Goal: Task Accomplishment & Management: Manage account settings

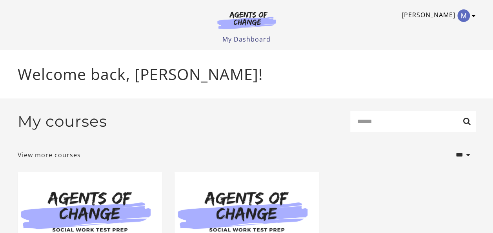
click at [472, 18] on icon "Toggle menu" at bounding box center [474, 16] width 4 height 6
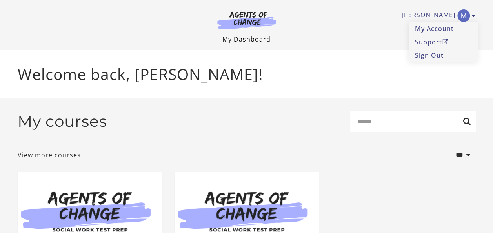
click at [260, 40] on link "My Dashboard" at bounding box center [246, 39] width 48 height 9
click at [122, 71] on p "Welcome back, [PERSON_NAME]!" at bounding box center [247, 74] width 458 height 23
click at [261, 16] on img at bounding box center [246, 20] width 75 height 18
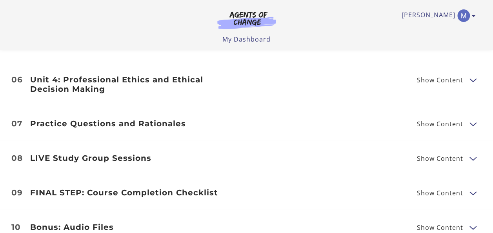
scroll to position [1164, 0]
click at [469, 118] on button "Show Content" at bounding box center [472, 123] width 6 height 10
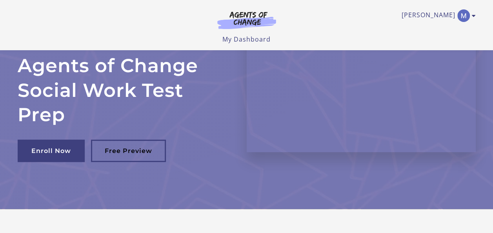
scroll to position [37, 0]
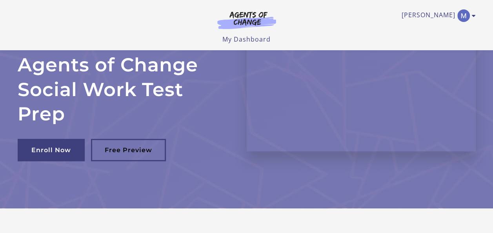
click at [232, 45] on div "Manuel O My Account Support Sign Out Toggle menu Menu My Dashboard My Account S…" at bounding box center [246, 25] width 470 height 50
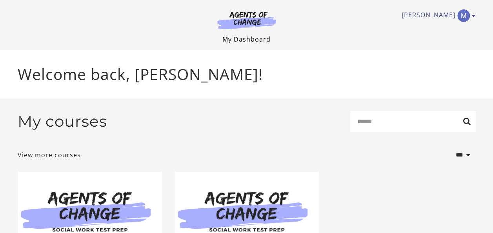
click at [252, 38] on link "My Dashboard" at bounding box center [246, 39] width 48 height 9
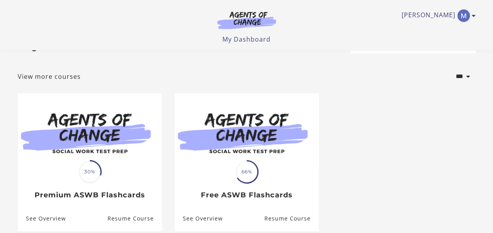
scroll to position [26, 0]
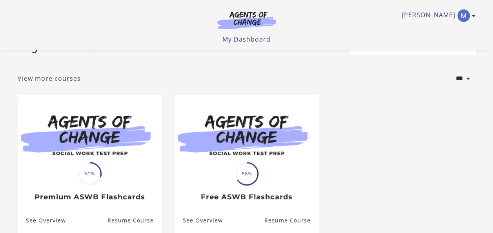
click at [64, 81] on link "View more courses" at bounding box center [49, 78] width 63 height 9
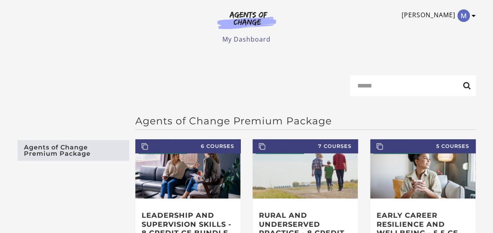
click at [446, 12] on link "[PERSON_NAME]" at bounding box center [436, 15] width 70 height 13
click at [423, 29] on link "My Account" at bounding box center [443, 28] width 69 height 13
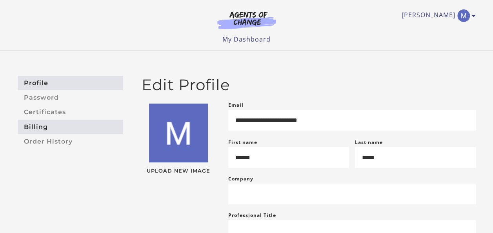
click at [51, 133] on link "Billing" at bounding box center [70, 127] width 105 height 15
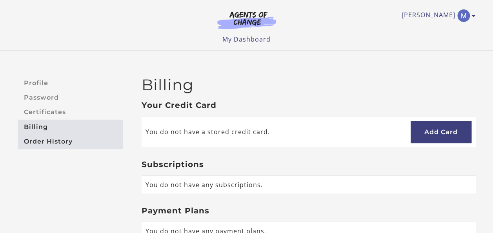
click at [51, 144] on link "Order History" at bounding box center [70, 141] width 105 height 15
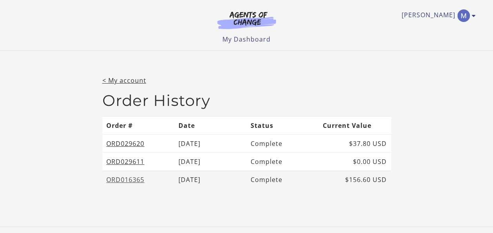
click at [122, 177] on link "ORD016365" at bounding box center [125, 179] width 38 height 9
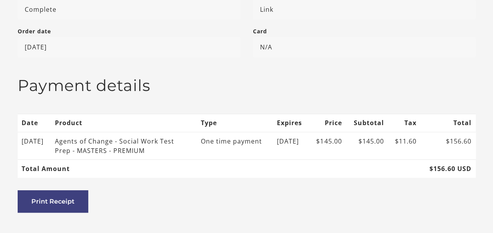
scroll to position [183, 0]
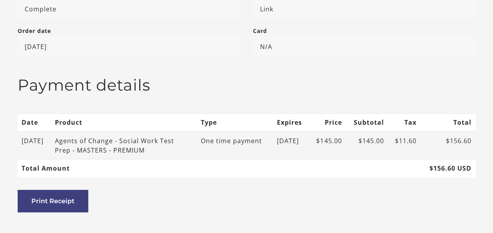
click at [153, 139] on div "Agents of Change - Social Work Test Prep - MASTERS - PREMIUM" at bounding box center [117, 145] width 125 height 19
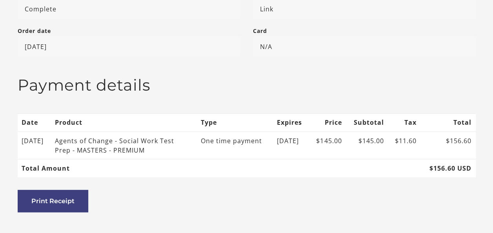
scroll to position [0, 0]
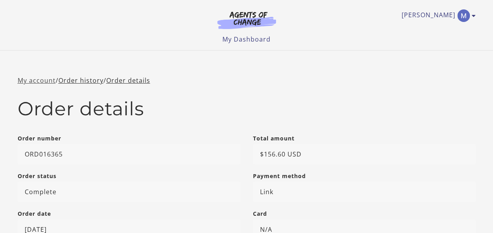
click at [45, 80] on link "My account" at bounding box center [37, 80] width 38 height 9
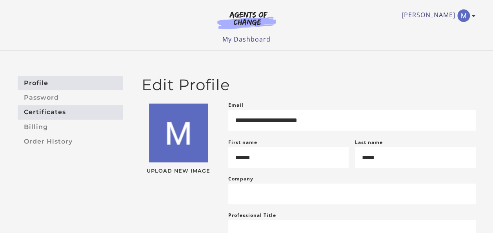
click at [55, 114] on link "Certificates" at bounding box center [70, 112] width 105 height 15
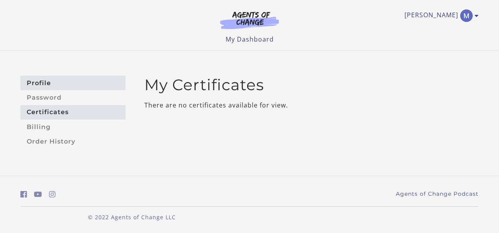
click at [41, 83] on link "Profile" at bounding box center [72, 83] width 105 height 15
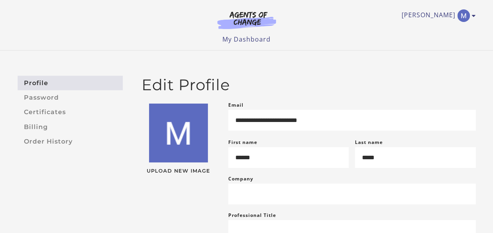
click at [271, 40] on ul "My Dashboard My Account Support Sign Out" at bounding box center [247, 39] width 458 height 9
click at [249, 14] on img at bounding box center [246, 20] width 75 height 18
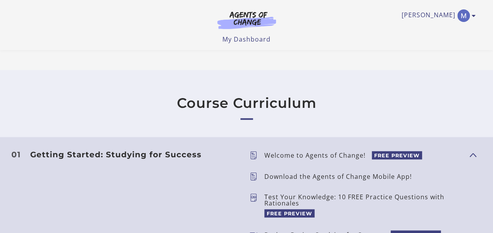
scroll to position [599, 0]
click at [469, 154] on span "Show Content" at bounding box center [469, 153] width 0 height 69
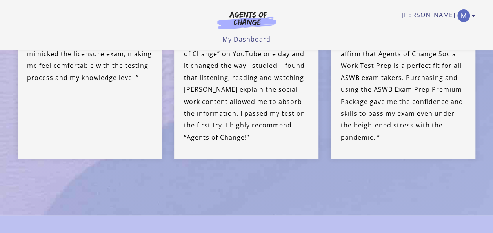
scroll to position [1717, 0]
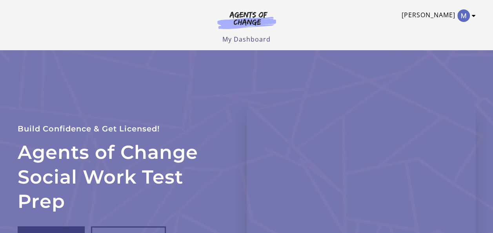
click at [452, 16] on link "[PERSON_NAME]" at bounding box center [436, 15] width 70 height 13
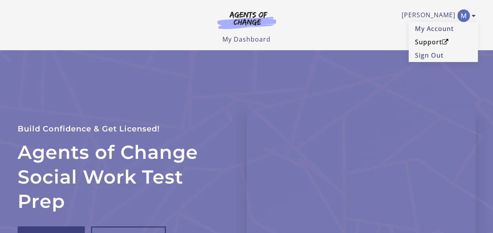
click at [425, 42] on link "Support" at bounding box center [443, 41] width 69 height 13
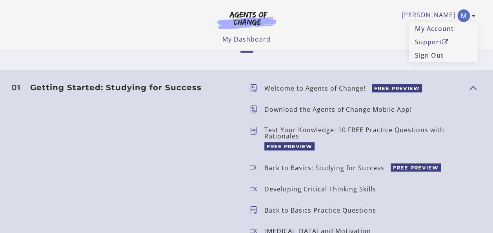
scroll to position [666, 0]
click at [294, 84] on p "Welcome to Agents of Change!" at bounding box center [317, 87] width 107 height 6
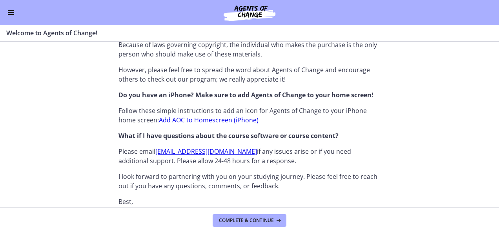
scroll to position [835, 0]
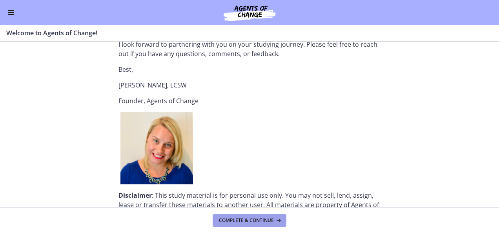
click at [231, 225] on button "Complete & continue" at bounding box center [250, 220] width 74 height 13
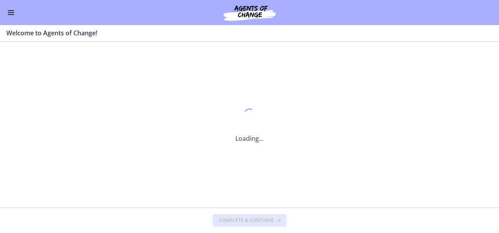
scroll to position [0, 0]
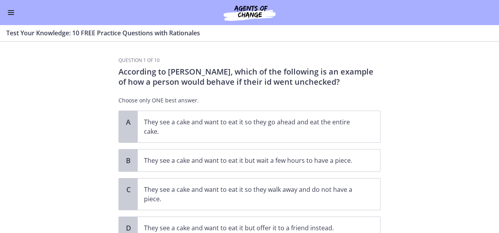
click at [14, 9] on button "Enable menu" at bounding box center [10, 12] width 9 height 9
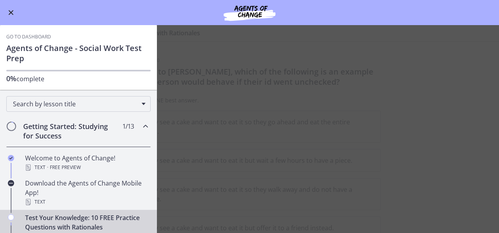
click at [141, 125] on icon "Chapters" at bounding box center [145, 126] width 9 height 9
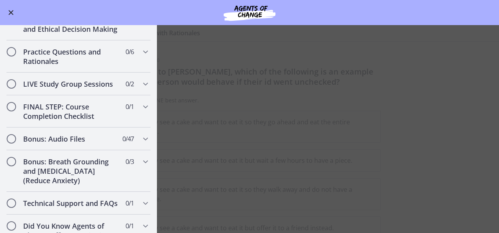
scroll to position [306, 0]
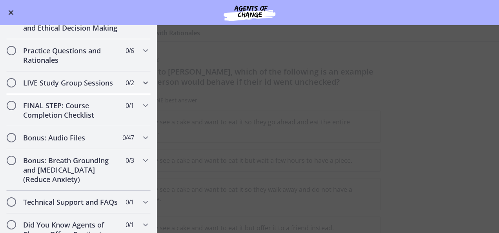
click at [133, 92] on div "LIVE Study Group Sessions 0 / 2 Completed" at bounding box center [78, 82] width 144 height 23
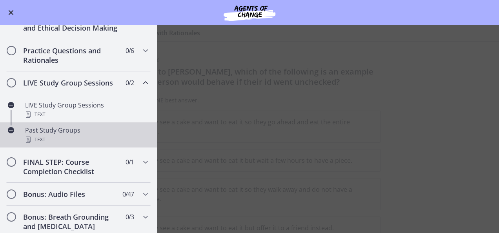
click at [74, 136] on div "Past Study Groups Text" at bounding box center [86, 134] width 122 height 19
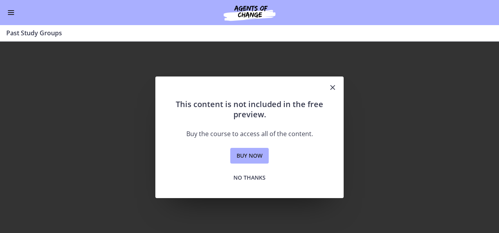
click at [333, 85] on icon "Close" at bounding box center [332, 87] width 9 height 9
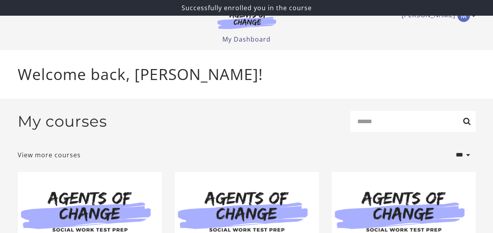
click at [473, 24] on div "[PERSON_NAME] My Account Support Sign Out Toggle menu Menu My Dashboard My Acco…" at bounding box center [247, 22] width 458 height 44
click at [472, 18] on icon "Toggle menu" at bounding box center [474, 16] width 4 height 6
click at [430, 61] on link "Sign Out" at bounding box center [443, 55] width 69 height 13
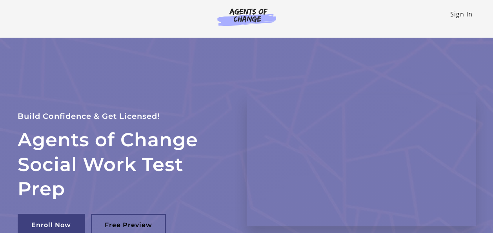
click at [455, 18] on link "Sign In" at bounding box center [461, 14] width 22 height 9
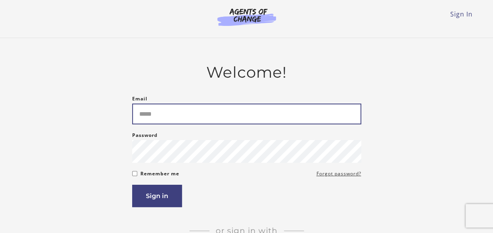
type input "**********"
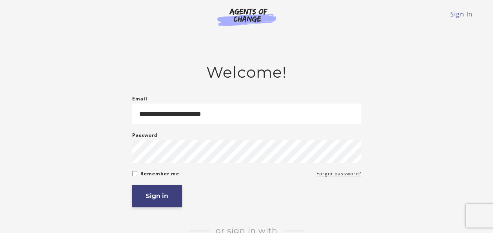
click at [181, 203] on button "Sign in" at bounding box center [157, 196] width 50 height 22
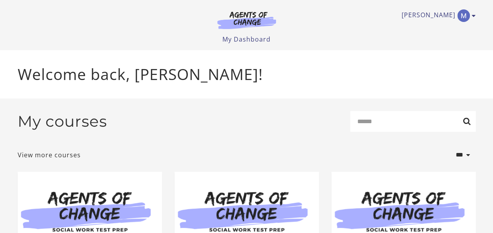
click at [205, 68] on p "Welcome back, Manuel O!" at bounding box center [247, 74] width 458 height 23
click at [243, 43] on link "My Dashboard" at bounding box center [246, 39] width 48 height 9
click at [240, 36] on link "My Dashboard" at bounding box center [246, 39] width 48 height 9
click at [260, 41] on link "My Dashboard" at bounding box center [246, 39] width 48 height 9
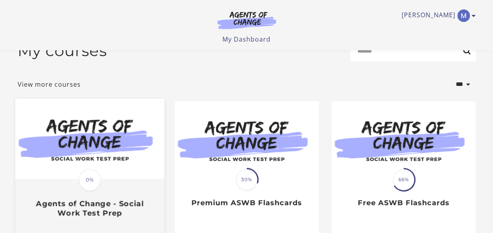
scroll to position [20, 0]
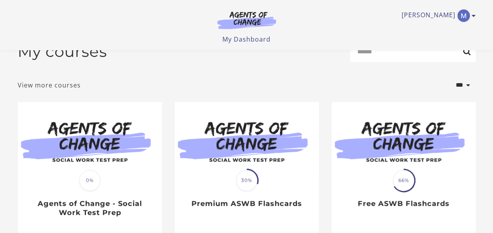
click at [68, 90] on link "View more courses" at bounding box center [49, 84] width 63 height 9
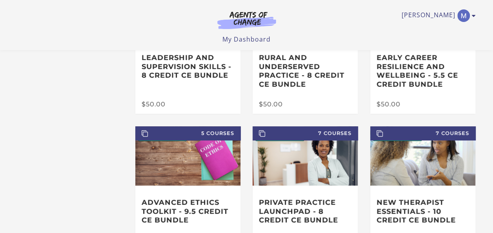
scroll to position [242, 0]
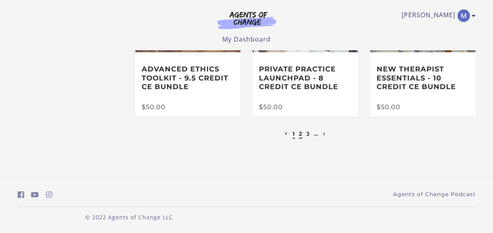
click at [300, 136] on link "2" at bounding box center [301, 133] width 4 height 7
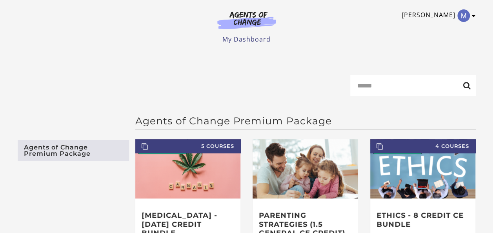
click at [454, 20] on link "Manuel O" at bounding box center [436, 15] width 70 height 13
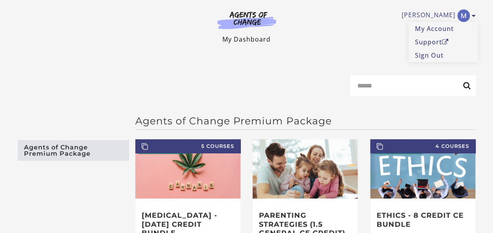
click at [259, 40] on link "My Dashboard" at bounding box center [246, 39] width 48 height 9
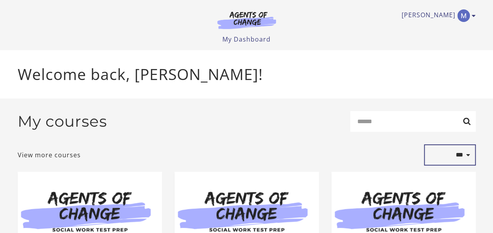
click at [466, 155] on select "**********" at bounding box center [450, 154] width 52 height 21
select select "**********"
click at [424, 146] on select "**********" at bounding box center [450, 154] width 52 height 21
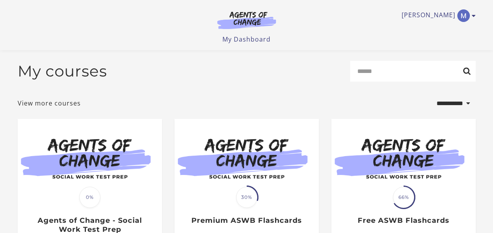
select select "**********"
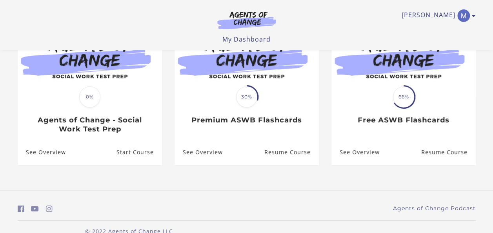
scroll to position [110, 0]
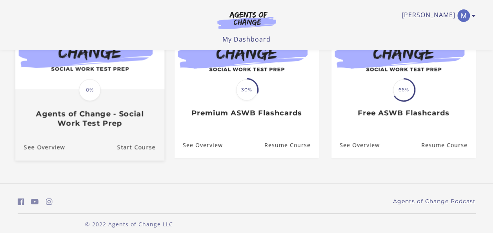
click at [148, 131] on link "Translation missing: en.liquid.partials.dashboard_course_card.progress_descript…" at bounding box center [89, 71] width 149 height 125
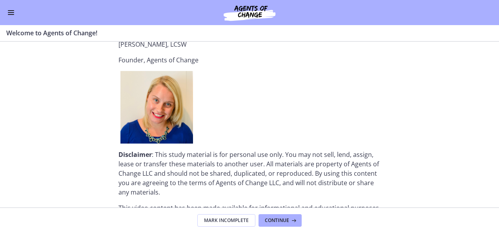
scroll to position [878, 0]
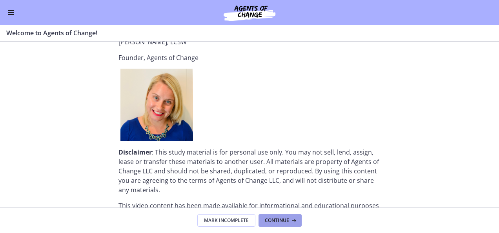
click at [275, 226] on button "Continue" at bounding box center [279, 220] width 43 height 13
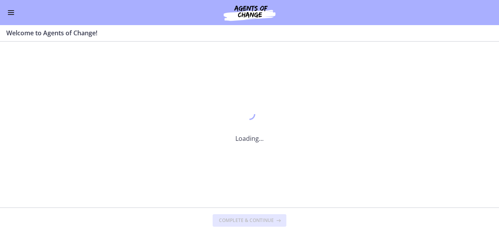
scroll to position [0, 0]
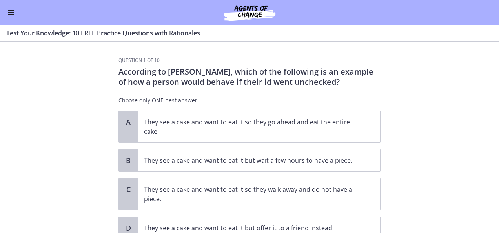
click at [15, 13] on button "Enable menu" at bounding box center [10, 12] width 9 height 9
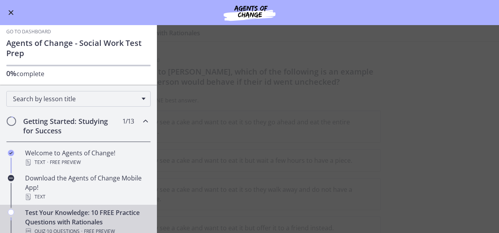
scroll to position [5, 0]
click at [141, 118] on icon "Chapters" at bounding box center [145, 120] width 9 height 9
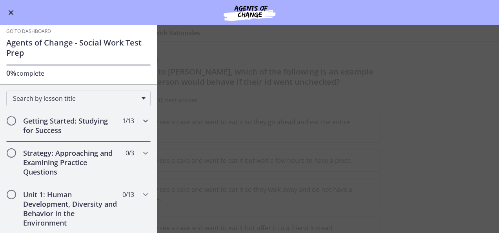
scroll to position [0, 0]
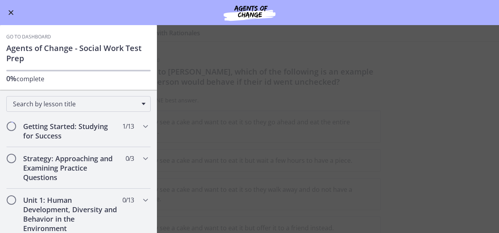
click at [18, 9] on div "Go to Dashboard" at bounding box center [249, 12] width 499 height 25
click at [12, 12] on span "Enable menu" at bounding box center [11, 12] width 5 height 5
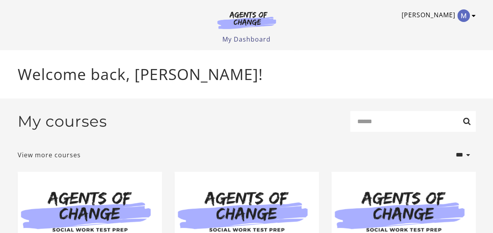
click at [473, 13] on icon "Toggle menu" at bounding box center [474, 16] width 4 height 6
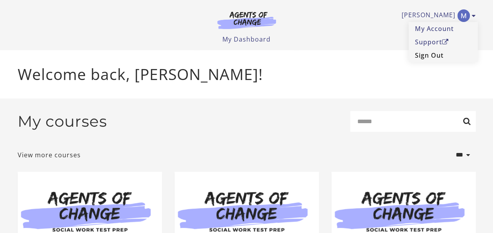
click at [435, 60] on link "Sign Out" at bounding box center [443, 55] width 69 height 13
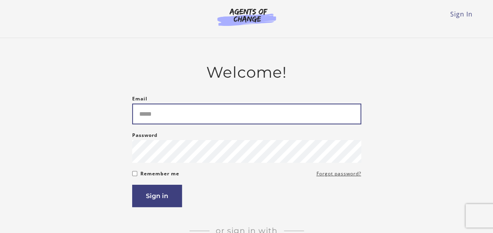
type input "**********"
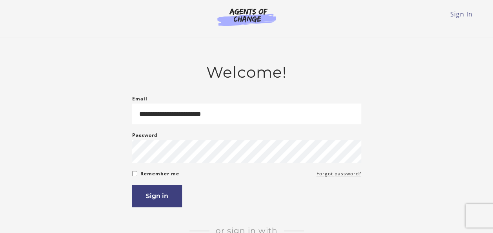
click at [449, 110] on div "**********" at bounding box center [247, 174] width 458 height 222
click at [327, 129] on form "**********" at bounding box center [246, 150] width 229 height 113
click at [162, 203] on button "Sign in" at bounding box center [157, 196] width 50 height 22
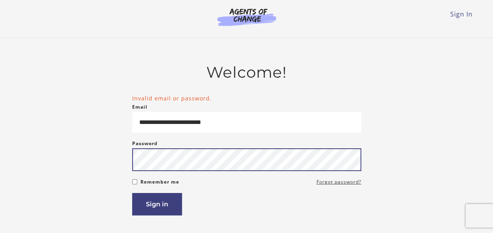
click at [132, 193] on button "Sign in" at bounding box center [157, 204] width 50 height 22
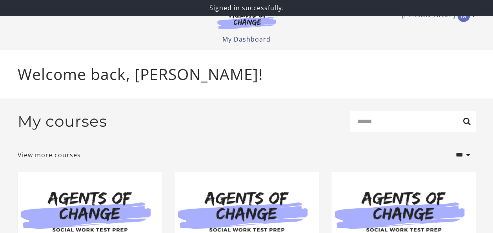
scroll to position [119, 0]
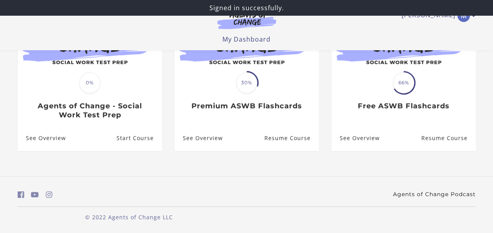
click at [395, 191] on link "Agents of Change Podcast" at bounding box center [434, 194] width 83 height 8
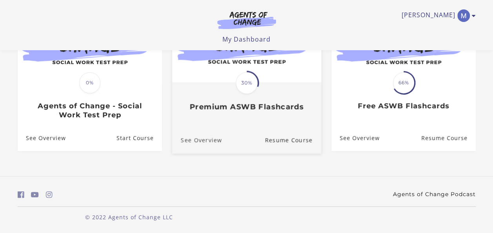
scroll to position [0, 0]
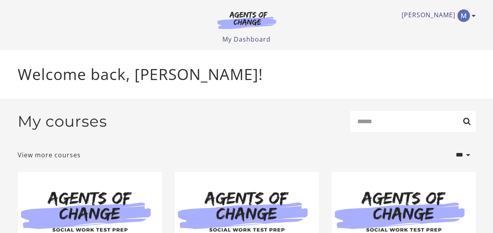
click at [246, 14] on img at bounding box center [246, 20] width 75 height 18
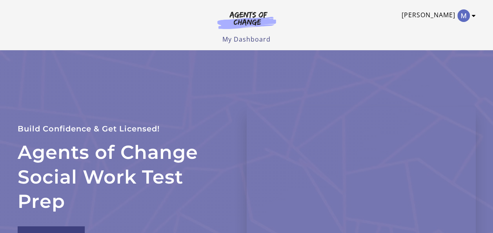
click at [441, 15] on link "[PERSON_NAME]" at bounding box center [436, 15] width 70 height 13
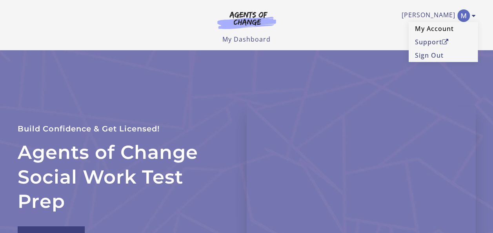
click at [441, 30] on link "My Account" at bounding box center [443, 28] width 69 height 13
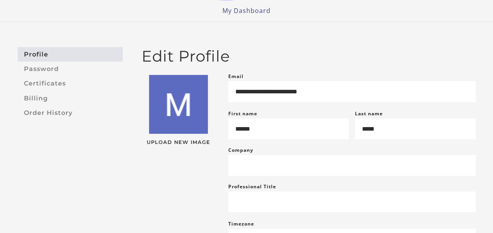
scroll to position [28, 0]
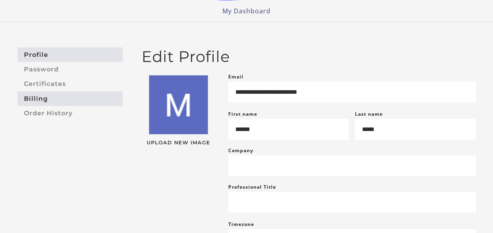
click at [60, 93] on link "Billing" at bounding box center [70, 98] width 105 height 15
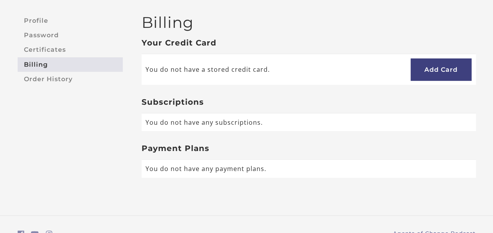
scroll to position [65, 0]
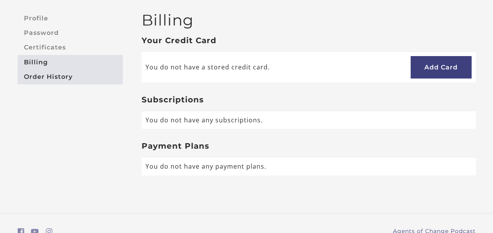
click at [59, 82] on link "Order History" at bounding box center [70, 76] width 105 height 15
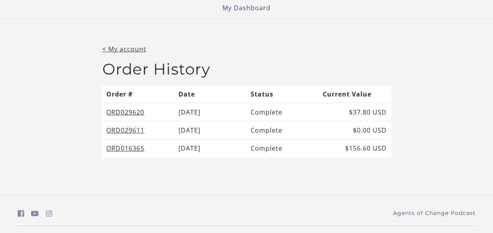
scroll to position [38, 0]
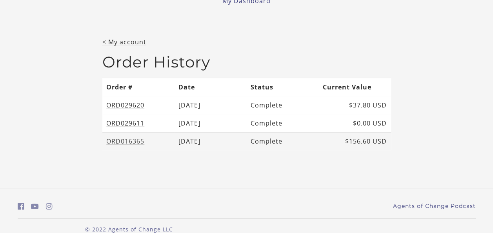
click at [130, 140] on link "ORD016365" at bounding box center [125, 141] width 38 height 9
